Goal: Go to known website: Access a specific website the user already knows

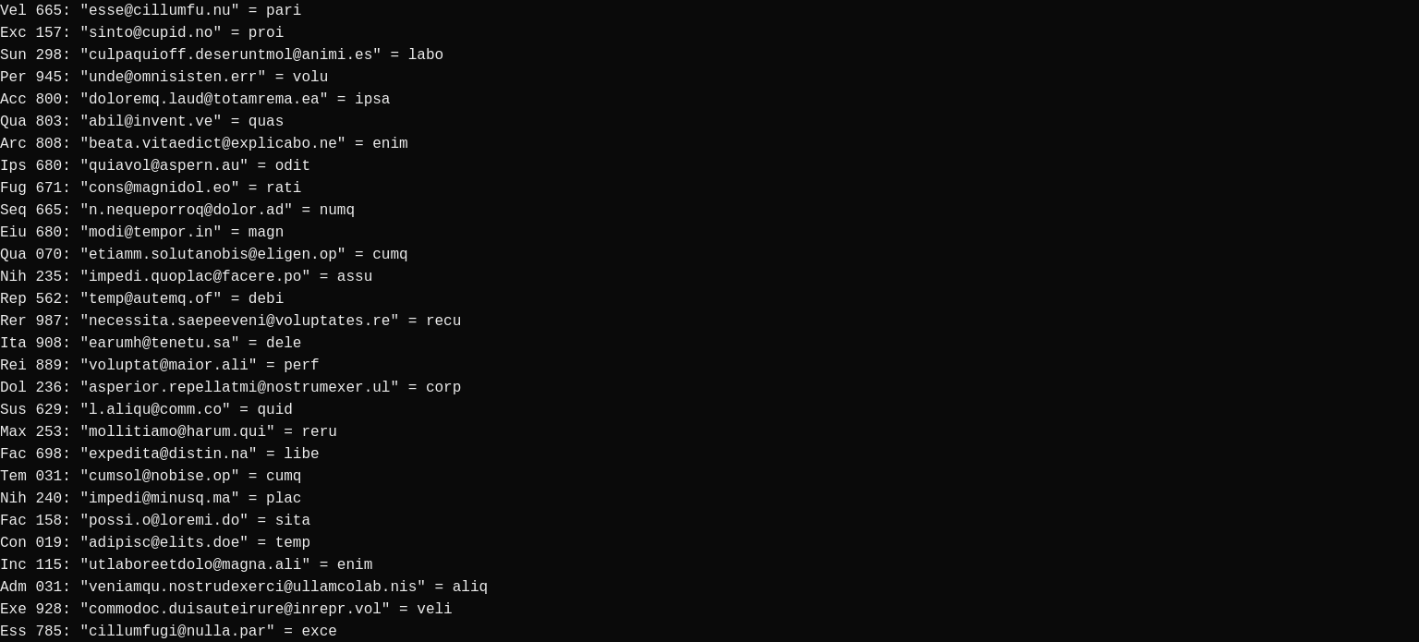
scroll to position [3281, 0]
